Goal: Transaction & Acquisition: Purchase product/service

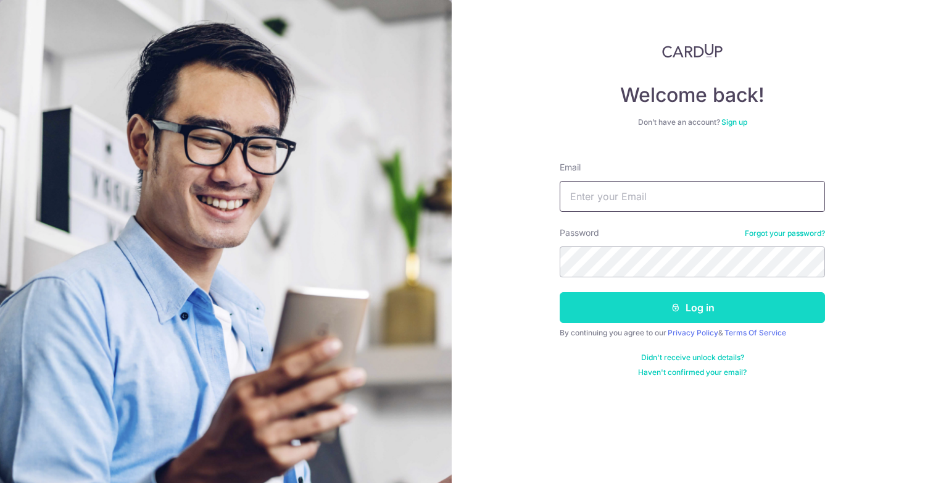
type input "zeesht@gmail.com"
click at [694, 321] on button "Log in" at bounding box center [692, 307] width 265 height 31
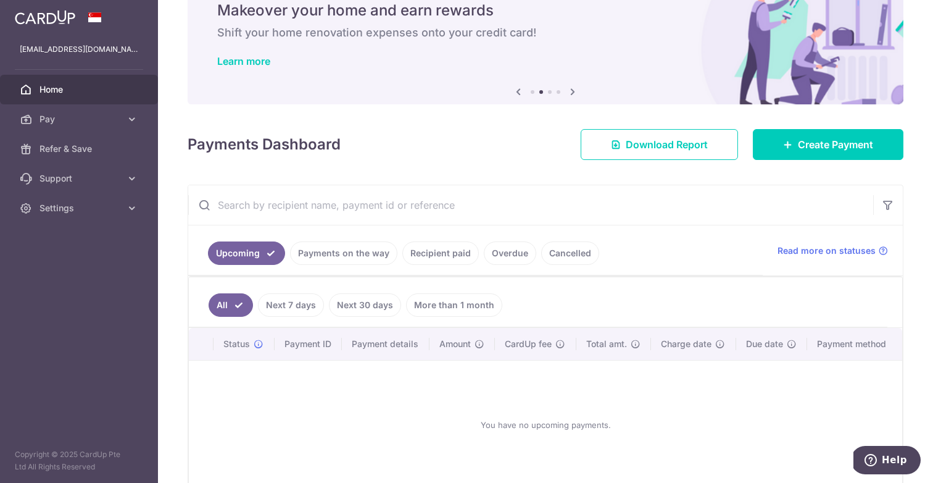
scroll to position [1, 0]
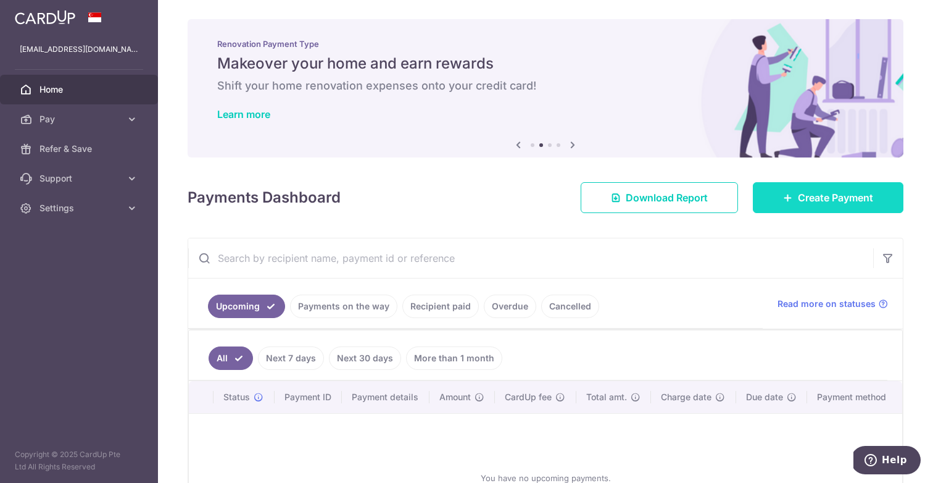
click at [857, 186] on link "Create Payment" at bounding box center [828, 197] width 151 height 31
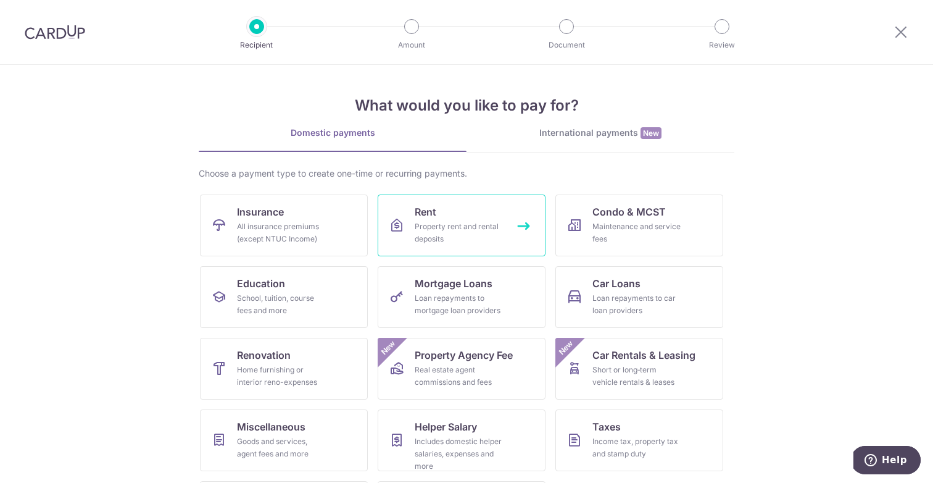
click at [457, 235] on div "Property rent and rental deposits" at bounding box center [459, 232] width 89 height 25
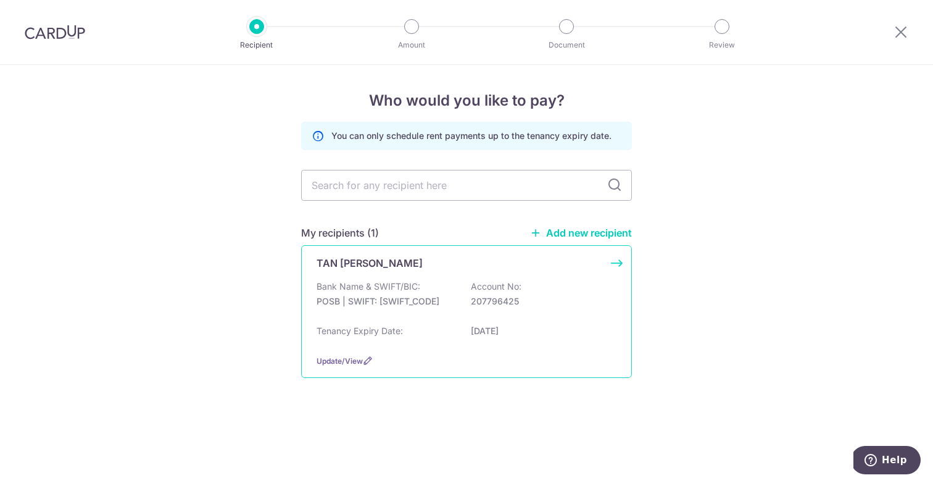
click at [404, 304] on p "POSB | SWIFT: [SWIFT_CODE]" at bounding box center [386, 301] width 138 height 12
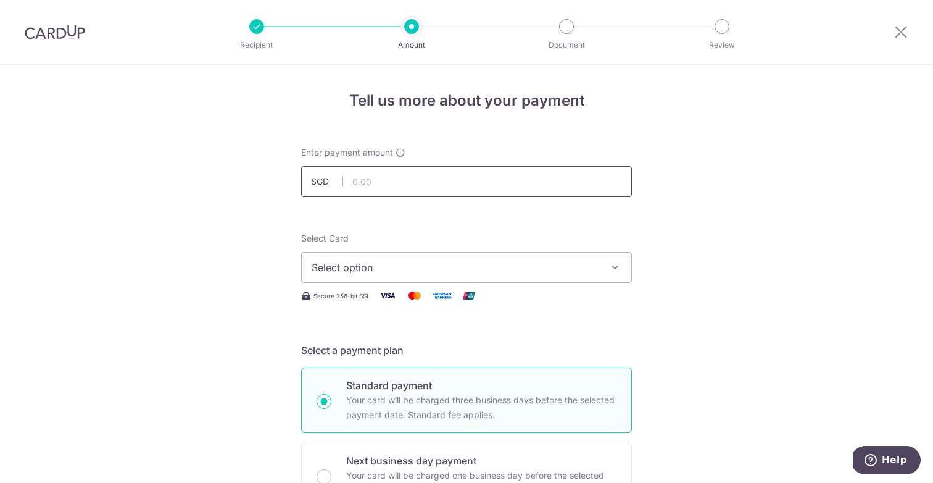
click at [377, 177] on input "text" at bounding box center [466, 181] width 331 height 31
type input "4,700.00"
click at [426, 267] on span "Select option" at bounding box center [456, 267] width 288 height 15
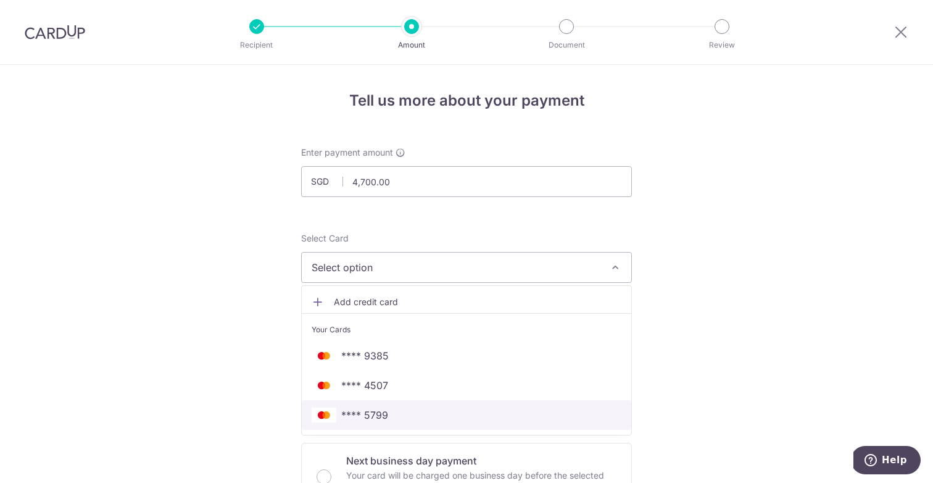
click at [391, 407] on span "**** 5799" at bounding box center [467, 414] width 310 height 15
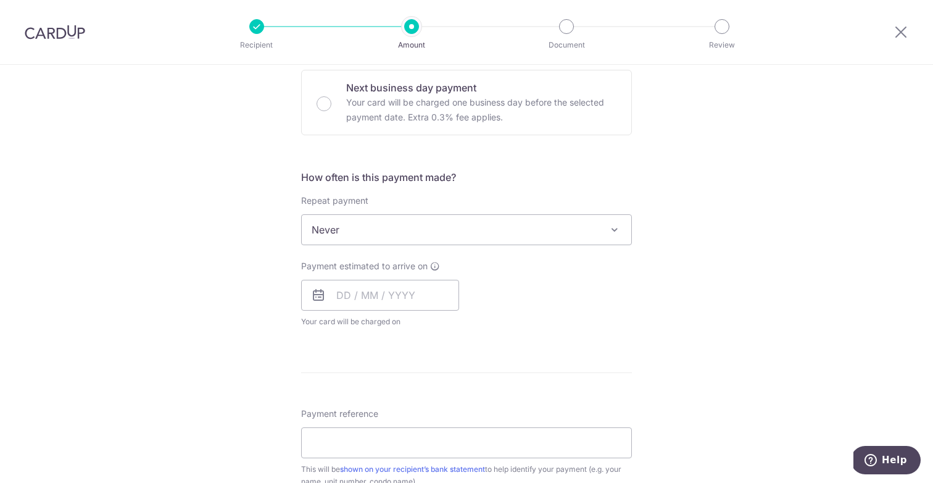
scroll to position [375, 0]
click at [342, 298] on input "text" at bounding box center [380, 293] width 158 height 31
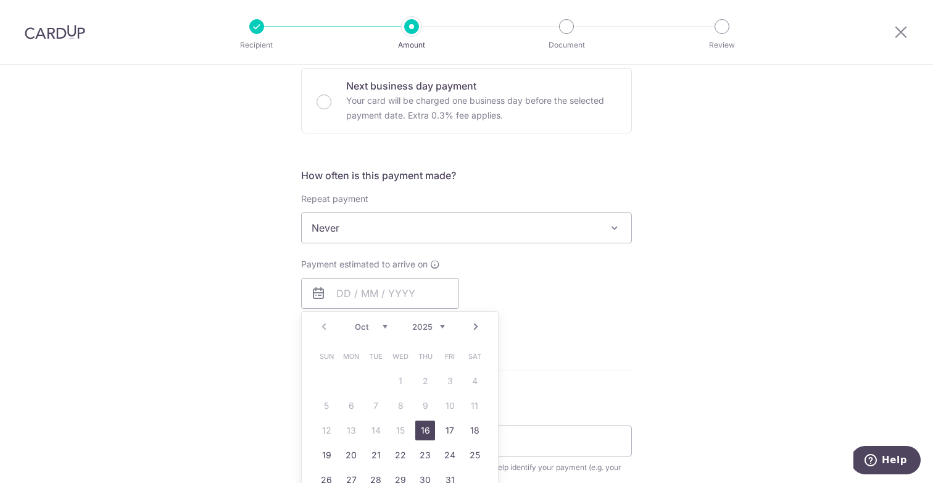
click at [428, 428] on link "16" at bounding box center [425, 430] width 20 height 20
type input "16/10/2025"
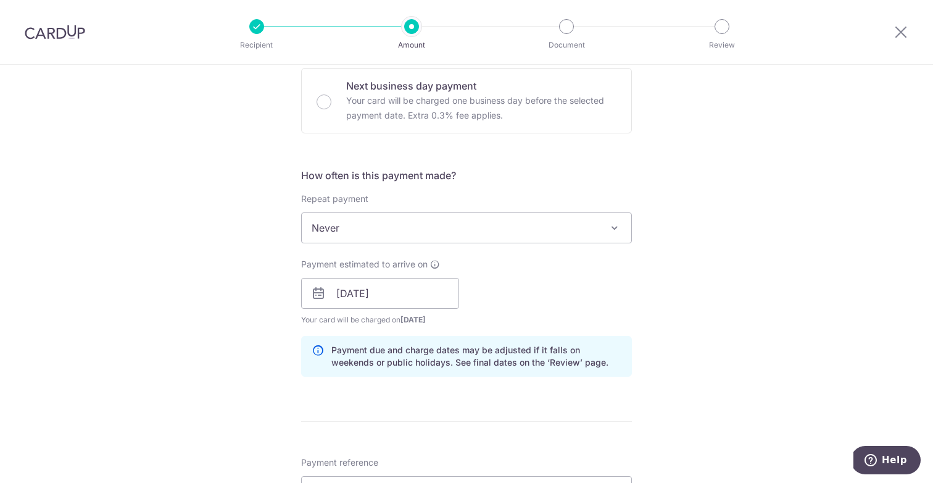
click at [236, 302] on div "Tell us more about your payment Enter payment amount SGD 4,700.00 4700.00 Selec…" at bounding box center [466, 273] width 933 height 1167
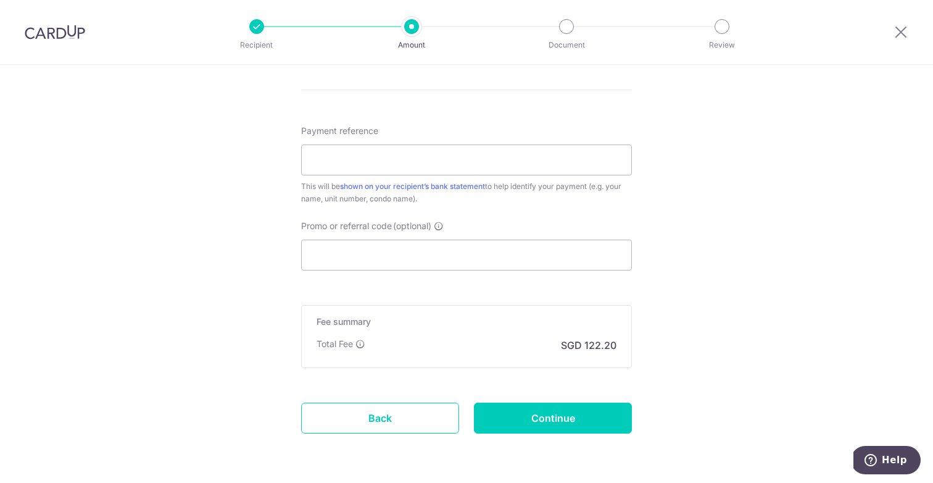
scroll to position [707, 0]
click at [349, 173] on input "Payment reference" at bounding box center [466, 159] width 331 height 31
type input "05-01 Rent"
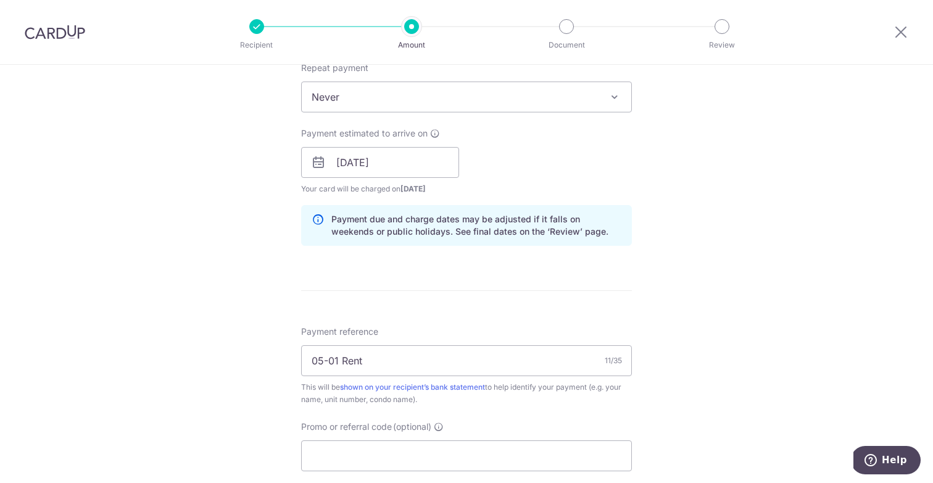
scroll to position [749, 0]
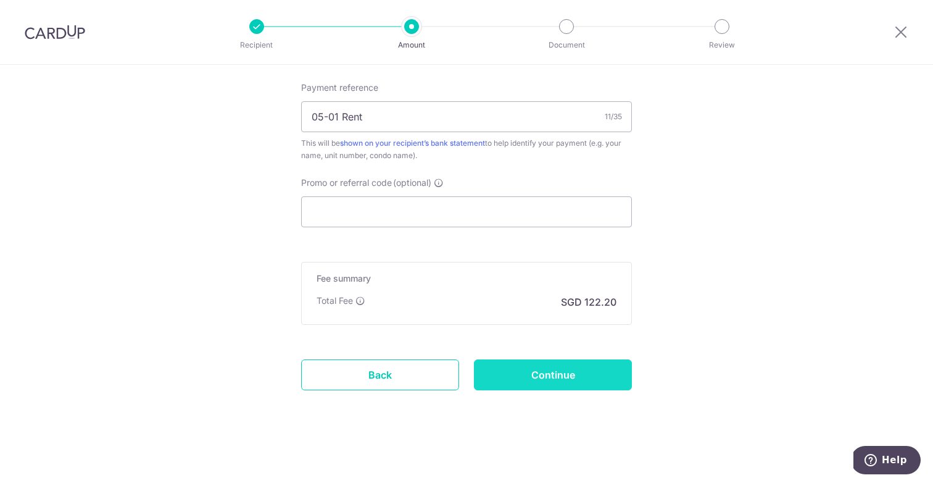
click at [570, 369] on input "Continue" at bounding box center [553, 374] width 158 height 31
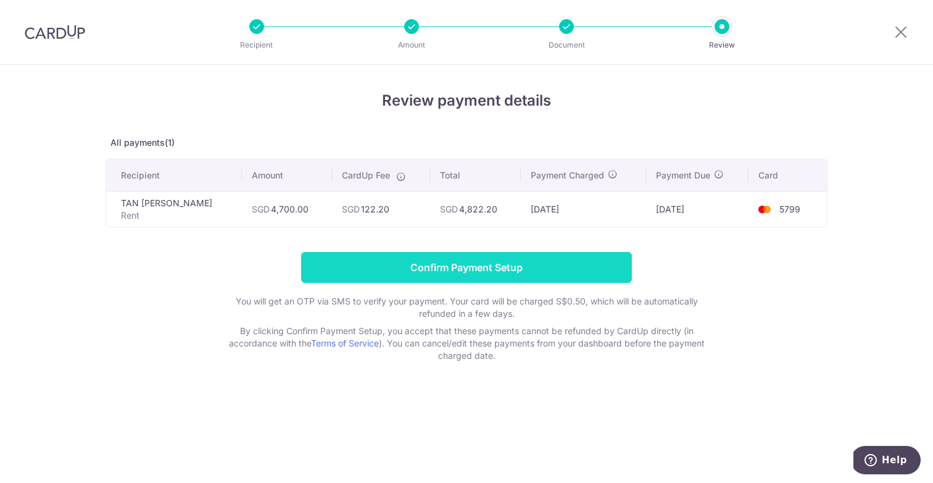
click at [489, 265] on input "Confirm Payment Setup" at bounding box center [466, 267] width 331 height 31
